Goal: Ask a question: Seek information or help from site administrators or community

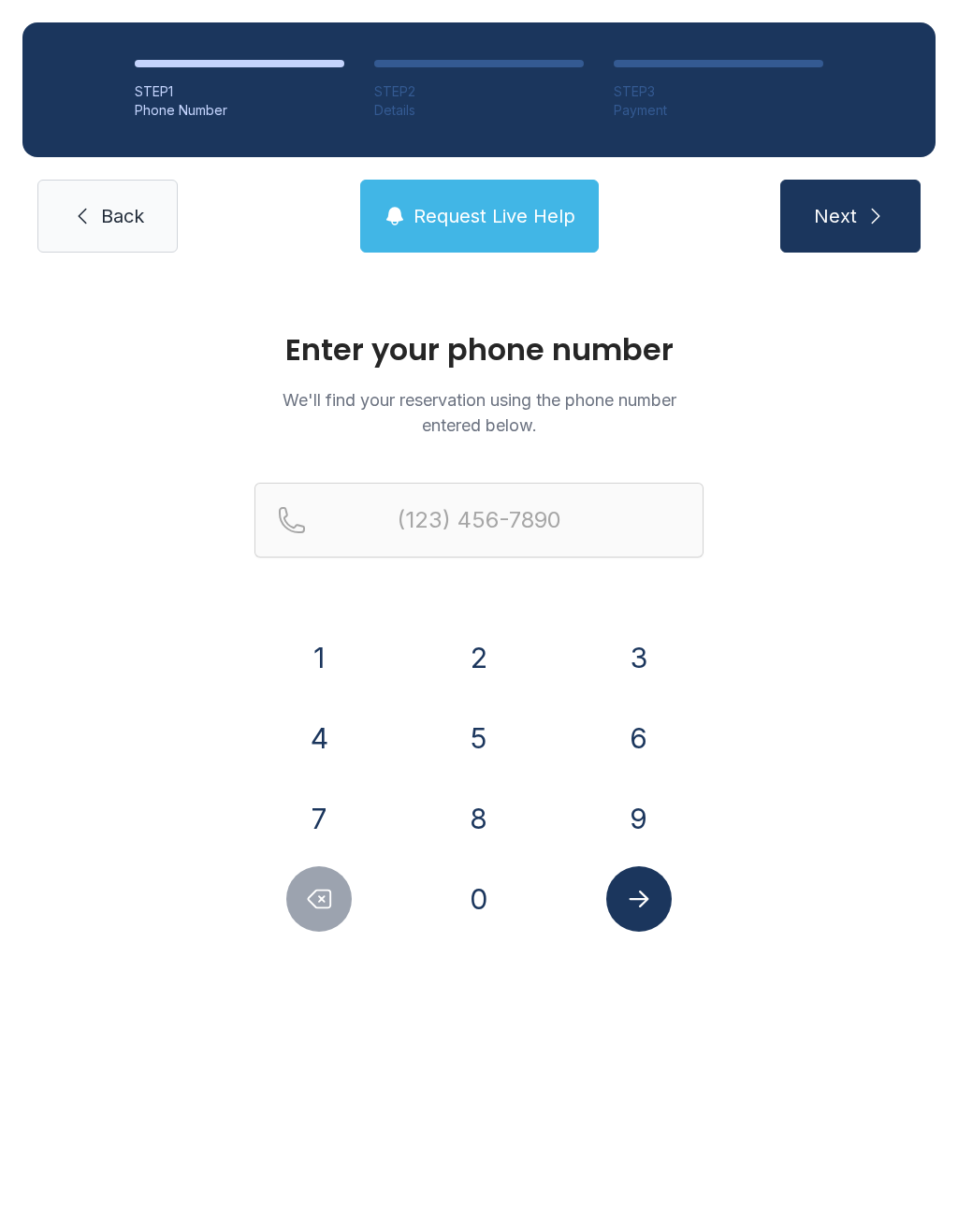
click at [484, 849] on button "8" at bounding box center [479, 818] width 66 height 66
type input "(8"
click at [491, 856] on div "1 2 3 4 5 6 7 8 9 0" at bounding box center [479, 779] width 450 height 307
click at [333, 905] on icon "Delete number" at bounding box center [319, 899] width 28 height 28
click at [631, 808] on button "9" at bounding box center [640, 818] width 66 height 66
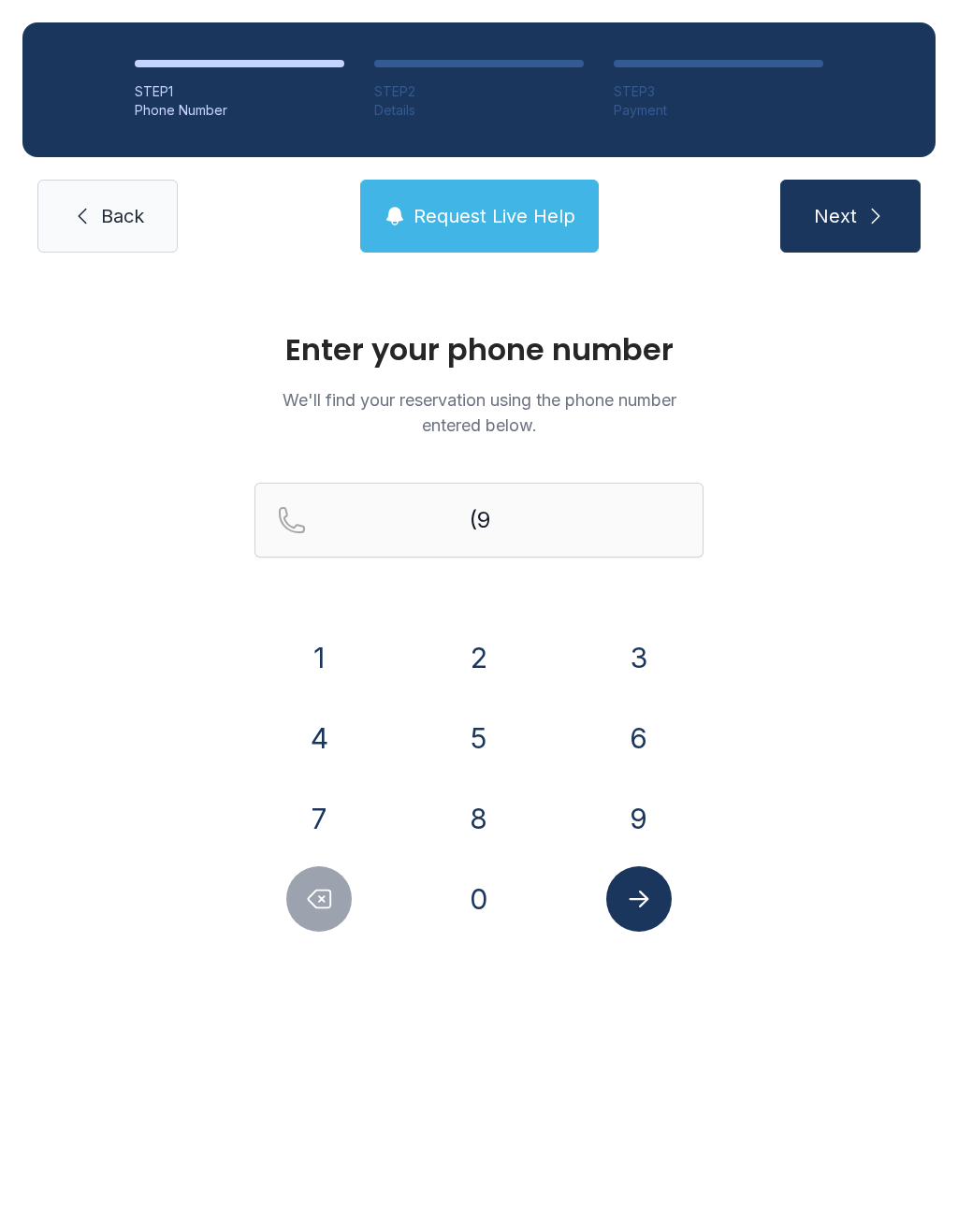
click at [304, 759] on button "4" at bounding box center [319, 738] width 66 height 66
click at [322, 667] on button "1" at bounding box center [319, 658] width 66 height 66
click at [510, 666] on button "2" at bounding box center [479, 658] width 66 height 66
click at [639, 741] on button "6" at bounding box center [640, 738] width 66 height 66
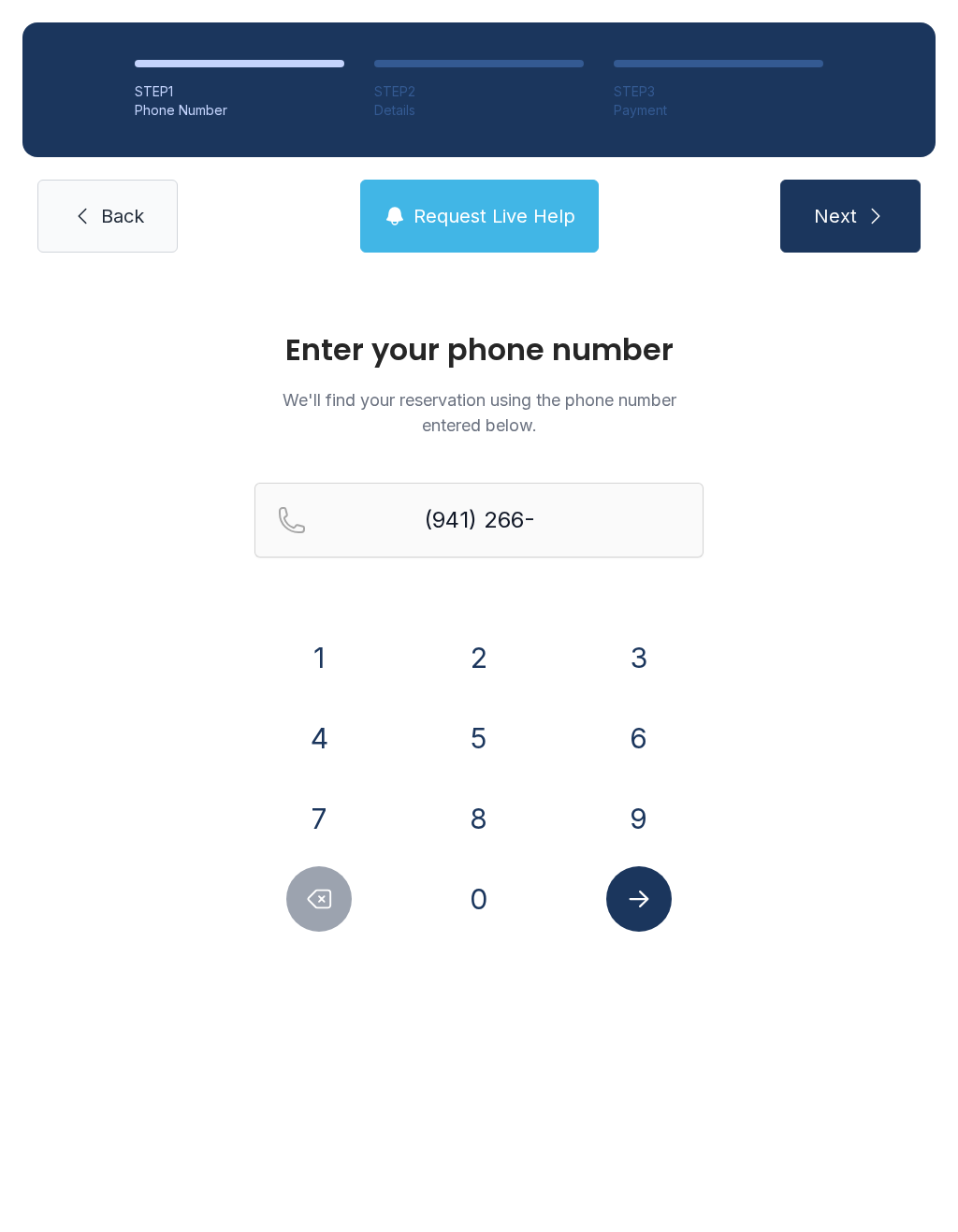
click at [326, 678] on button "1" at bounding box center [319, 658] width 66 height 66
click at [496, 670] on button "2" at bounding box center [479, 658] width 66 height 66
click at [453, 770] on div "5" at bounding box center [479, 738] width 130 height 66
click at [647, 659] on button "3" at bounding box center [640, 658] width 66 height 66
click at [322, 900] on icon "Delete number" at bounding box center [320, 899] width 22 height 18
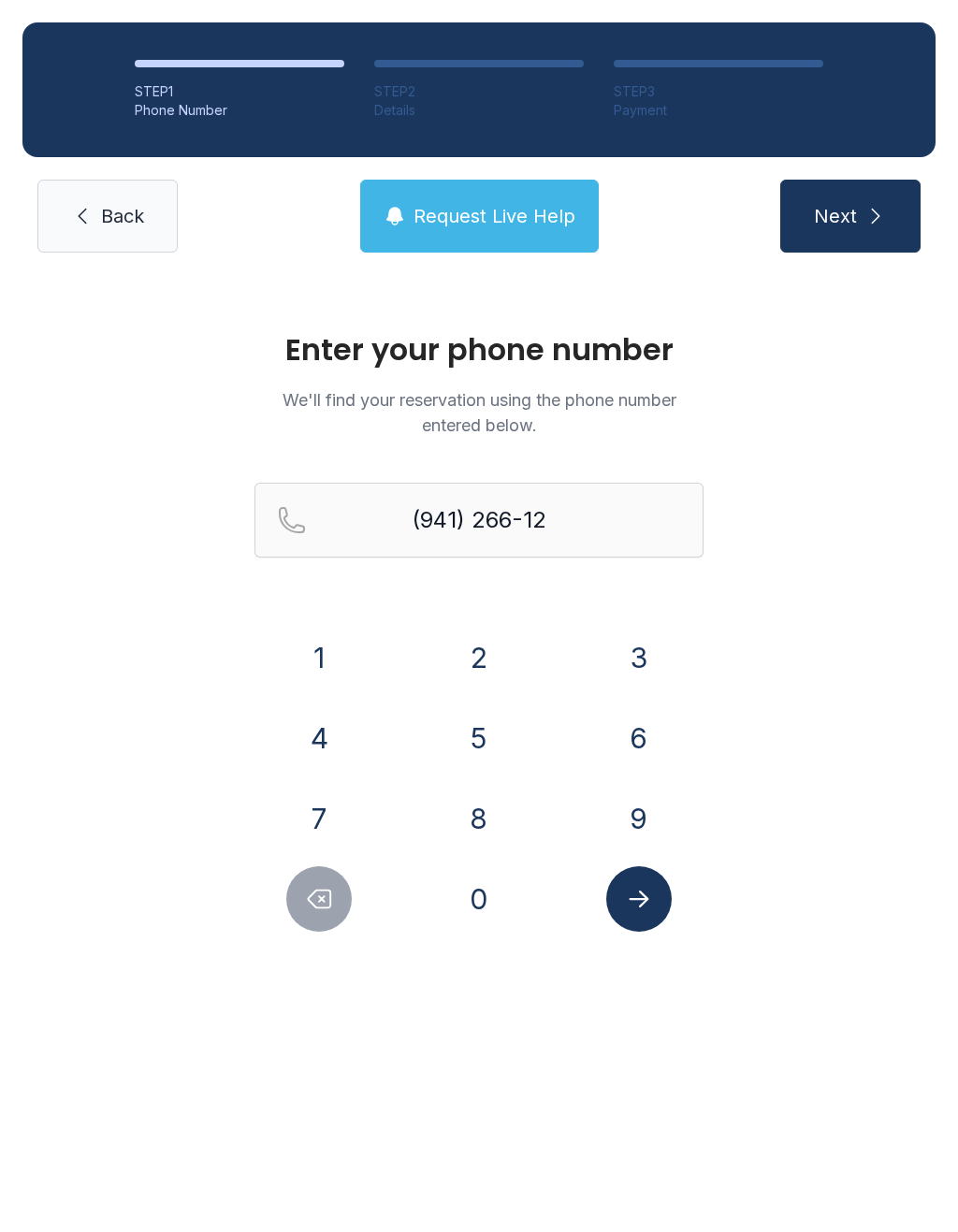
click at [495, 738] on button "5" at bounding box center [479, 738] width 66 height 66
click at [660, 672] on button "3" at bounding box center [640, 658] width 66 height 66
type input "[PHONE_NUMBER]"
click at [656, 917] on button "Submit lookup form" at bounding box center [640, 899] width 66 height 66
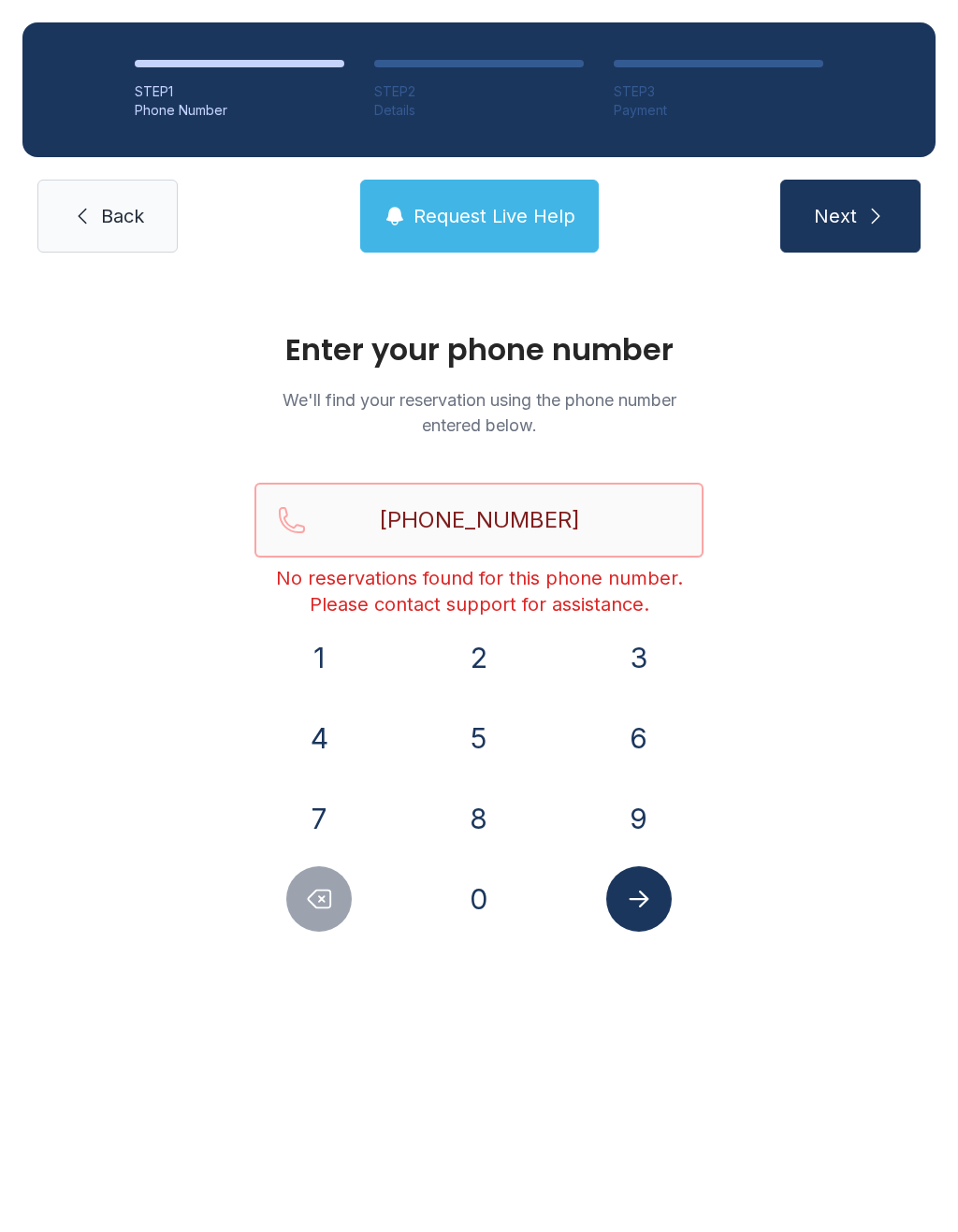
click at [642, 518] on input "[PHONE_NUMBER]" at bounding box center [479, 521] width 450 height 75
click at [164, 241] on link "Back" at bounding box center [108, 216] width 140 height 73
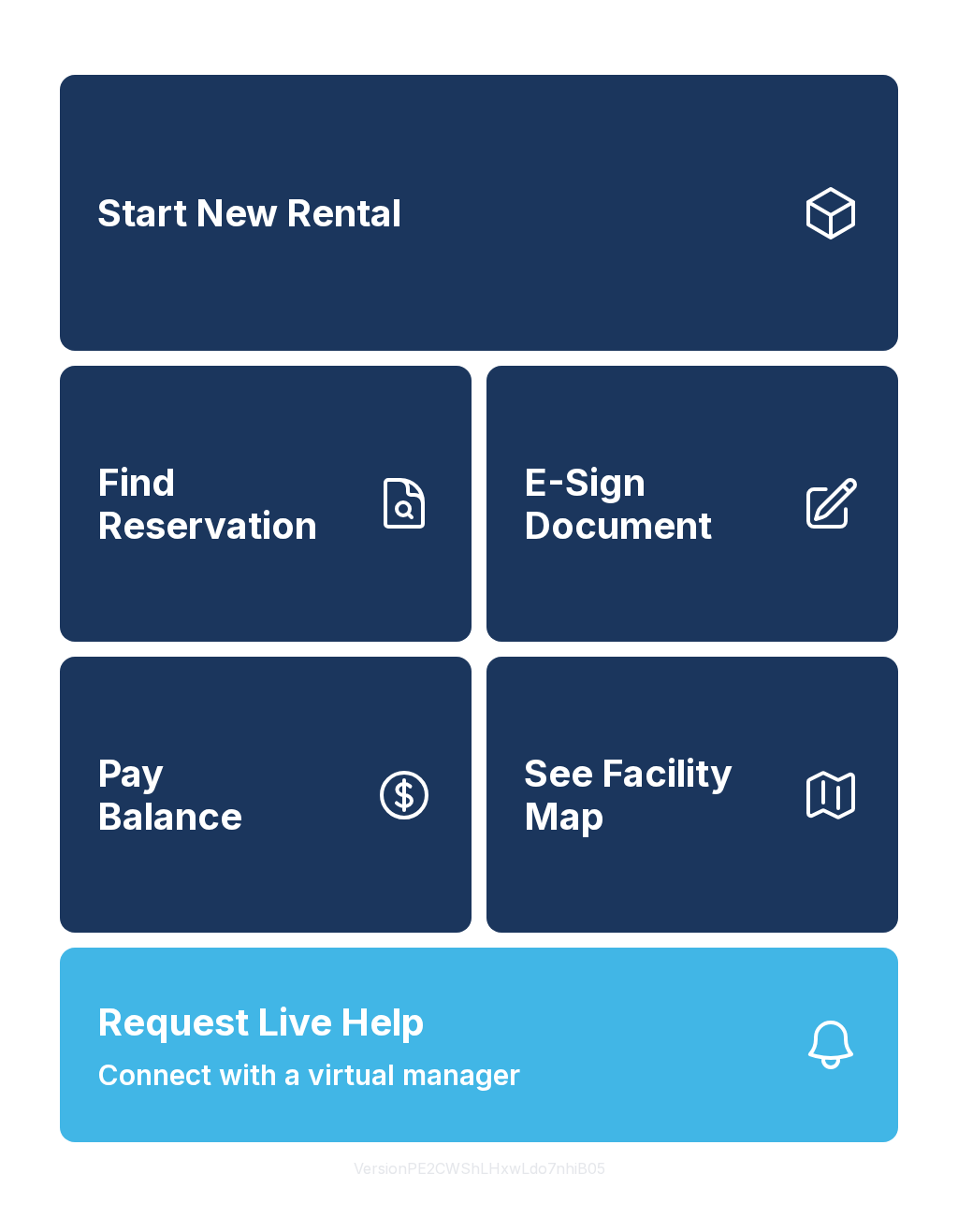
click at [238, 1050] on span "Request Live Help" at bounding box center [261, 1022] width 328 height 56
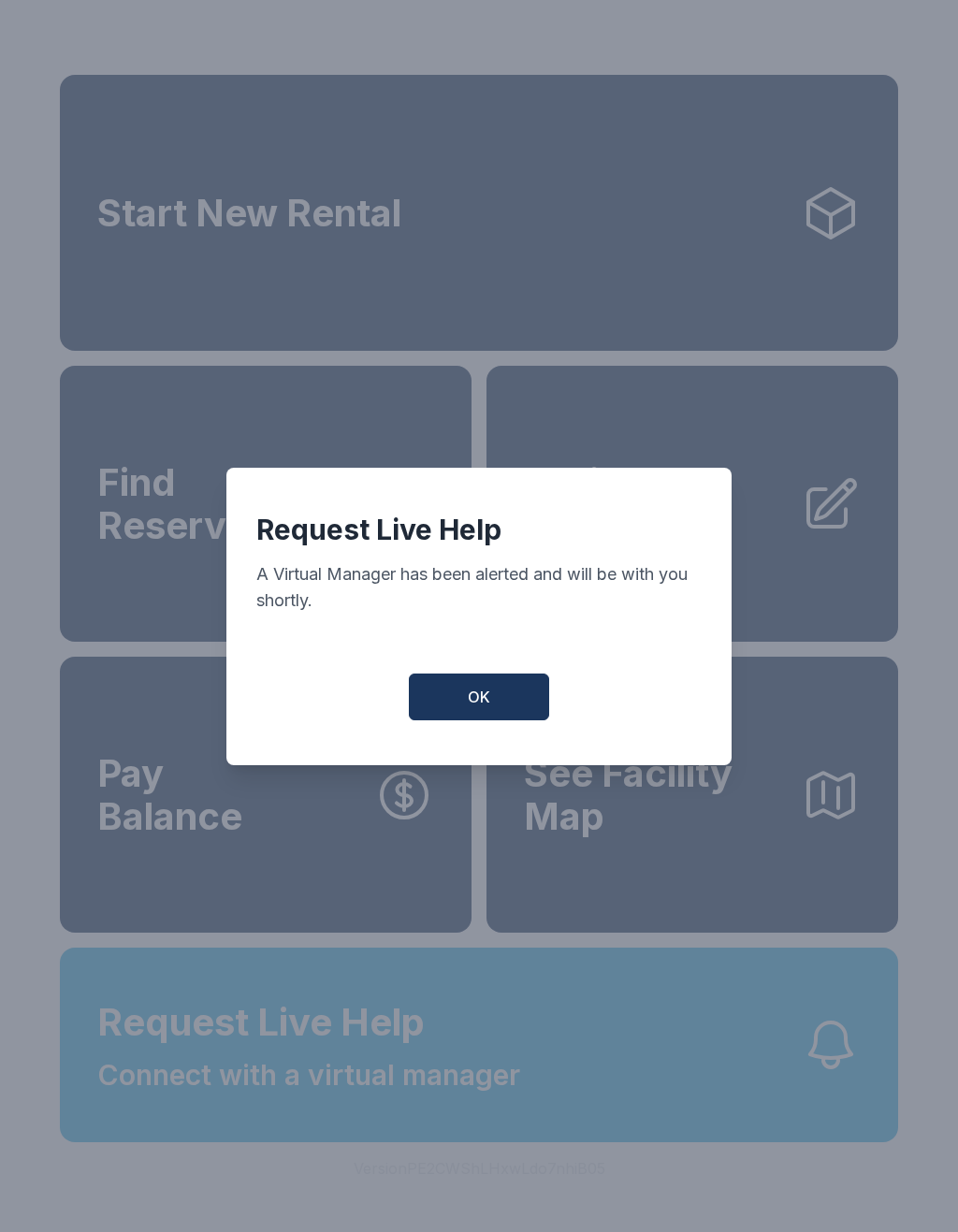
click at [486, 708] on span "OK" at bounding box center [479, 697] width 22 height 22
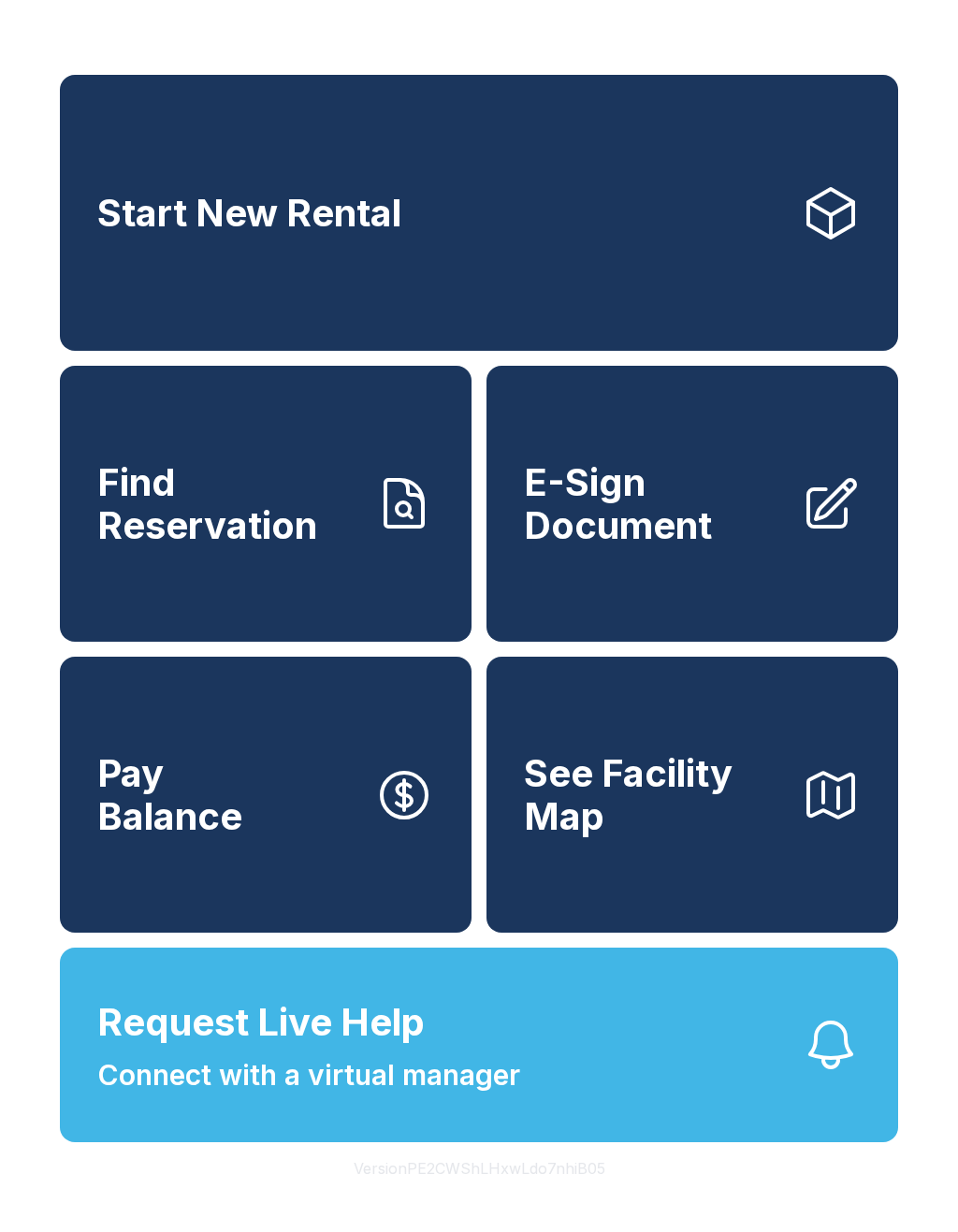
click at [298, 1096] on span "Connect with a virtual manager" at bounding box center [309, 1075] width 423 height 42
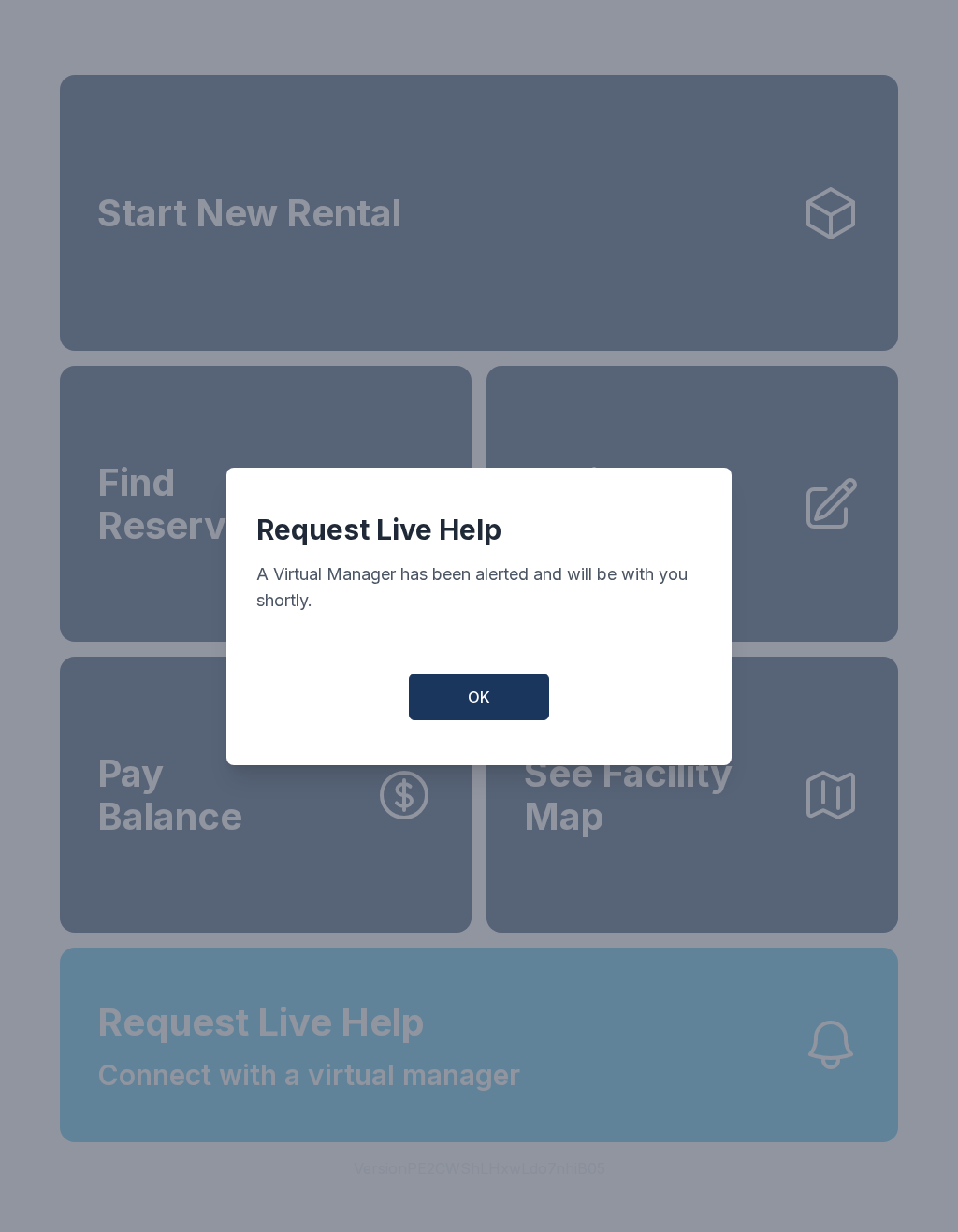
click at [443, 711] on button "OK" at bounding box center [479, 697] width 140 height 47
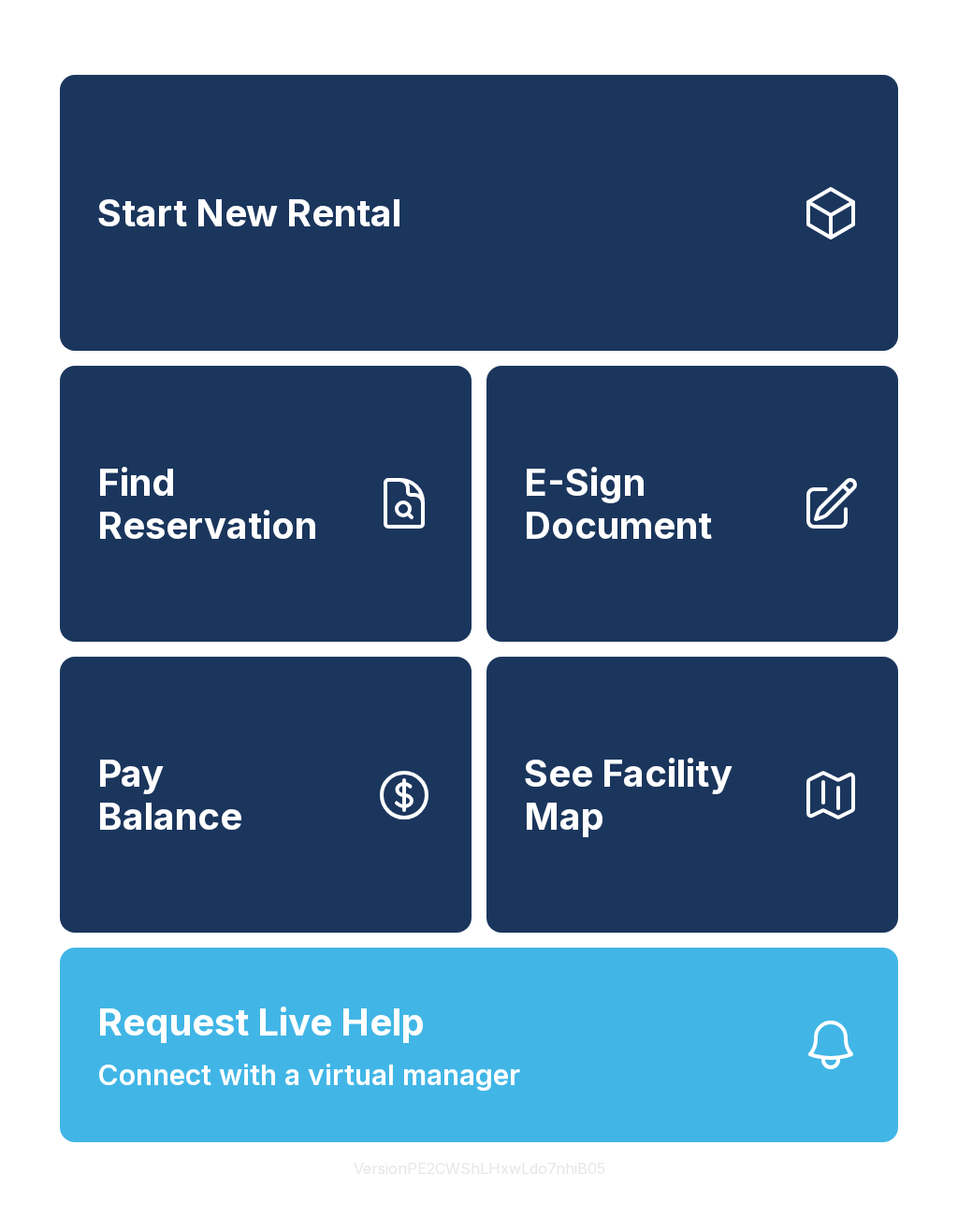
click at [299, 1096] on span "Connect with a virtual manager" at bounding box center [309, 1075] width 423 height 42
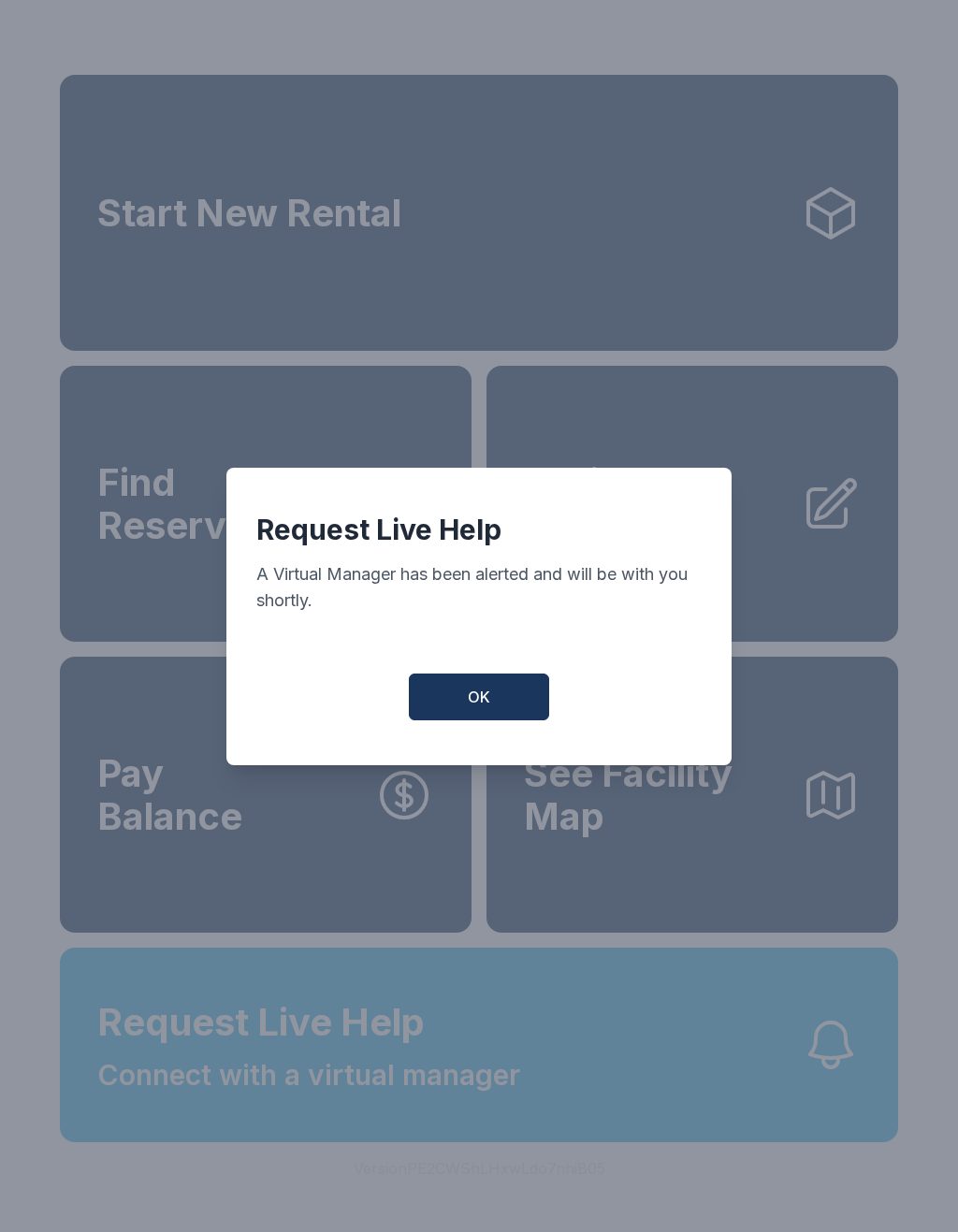
click at [442, 720] on button "OK" at bounding box center [479, 697] width 140 height 47
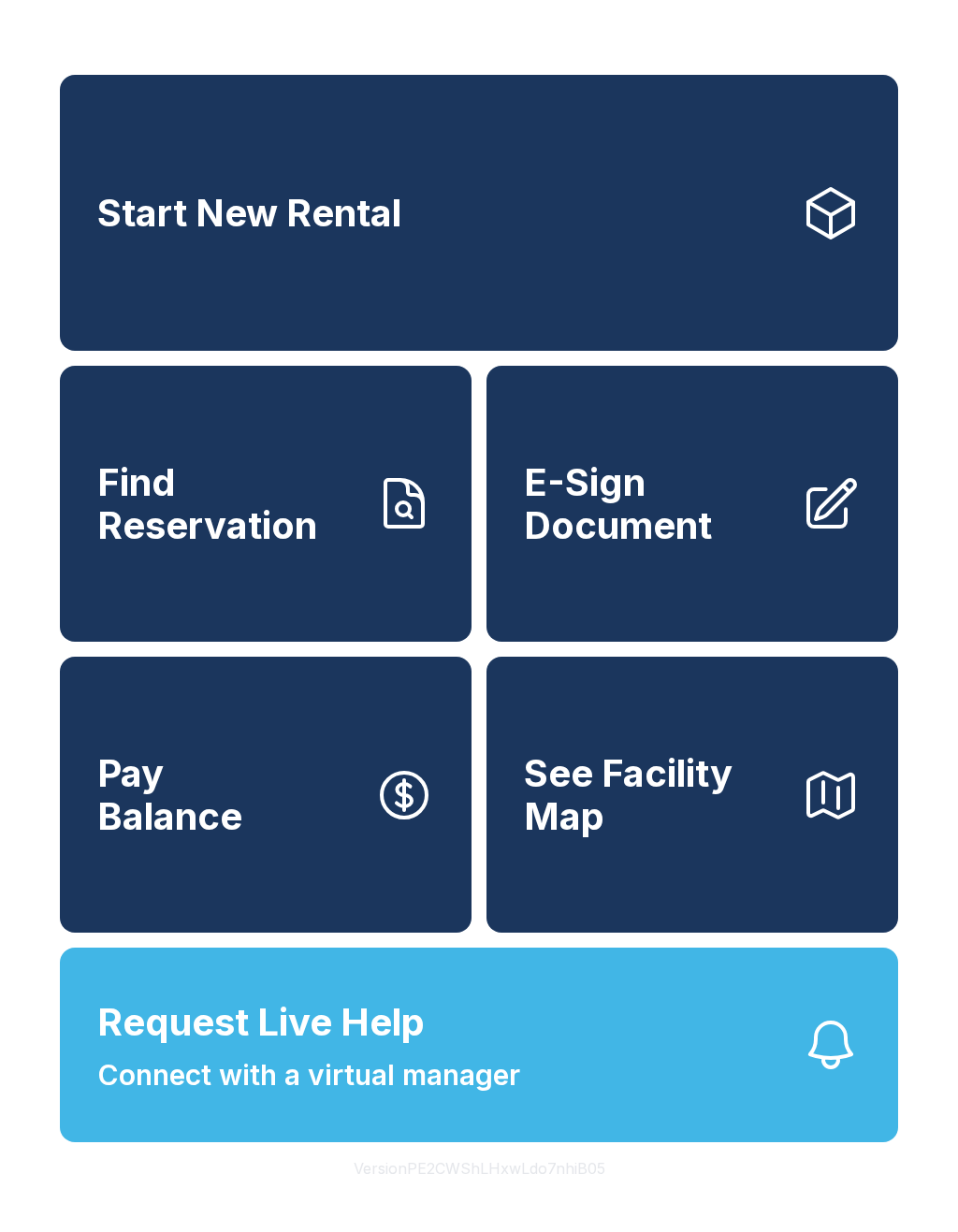
click at [111, 1142] on button "Request Live Help Connect with a virtual manager" at bounding box center [479, 1045] width 838 height 195
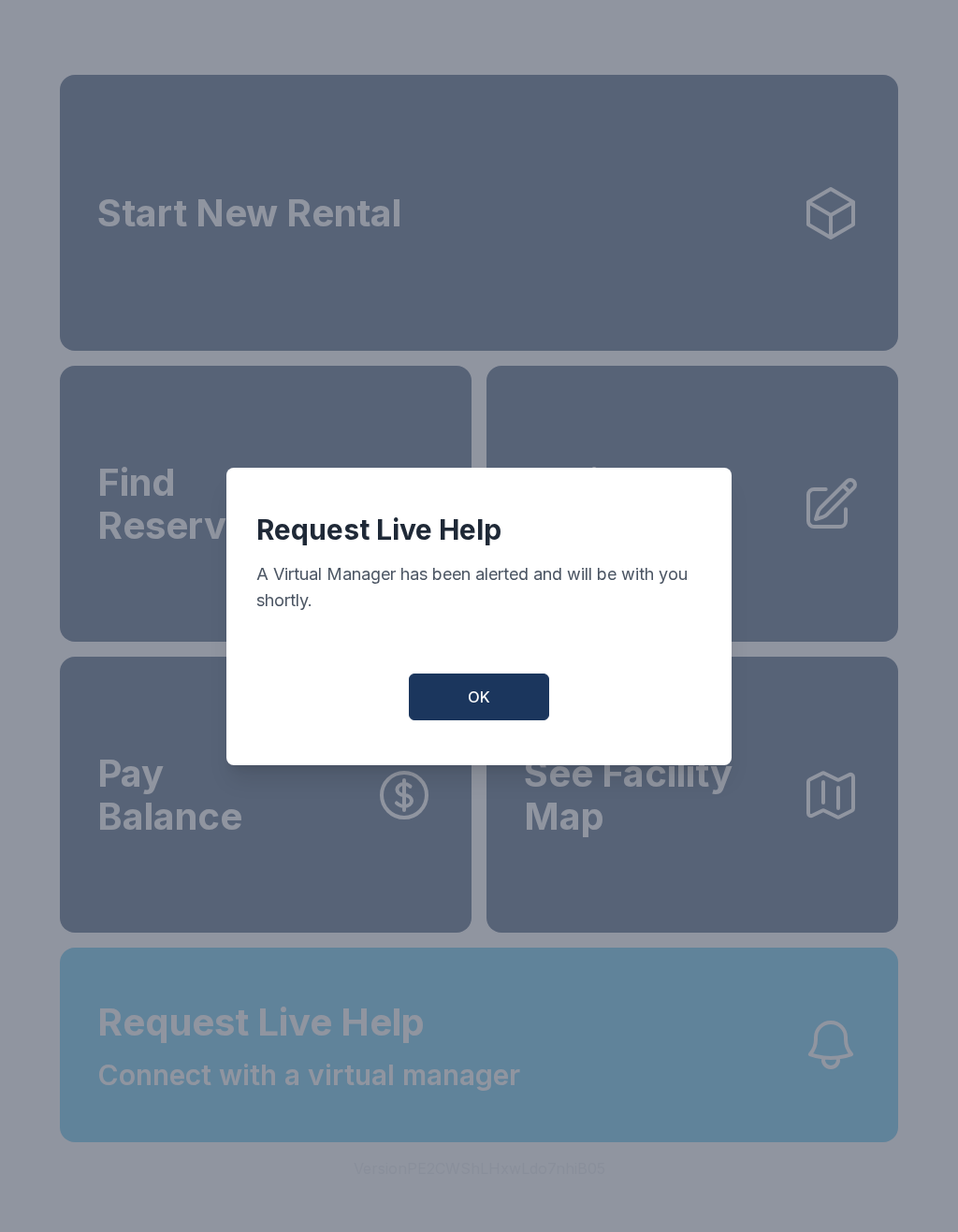
click at [461, 716] on button "OK" at bounding box center [479, 697] width 140 height 47
